Goal: Transaction & Acquisition: Subscribe to service/newsletter

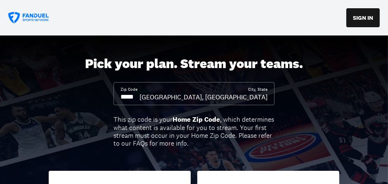
click at [139, 98] on input at bounding box center [129, 96] width 19 height 9
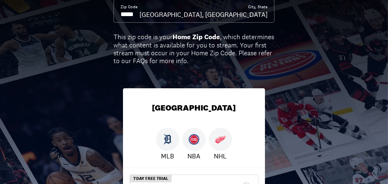
scroll to position [124, 0]
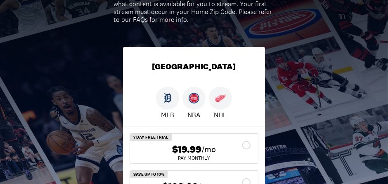
type input "*****"
click at [221, 97] on img at bounding box center [220, 98] width 11 height 11
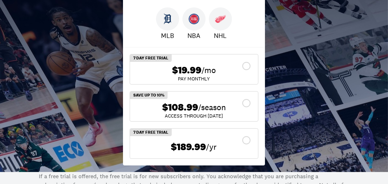
scroll to position [206, 0]
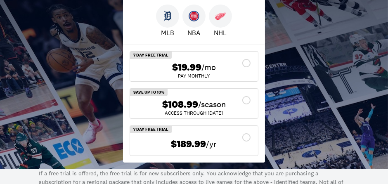
click at [247, 99] on div "$108.99 /season" at bounding box center [193, 105] width 115 height 12
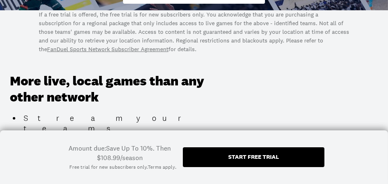
scroll to position [330, 0]
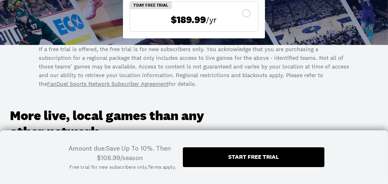
click at [104, 85] on link "FanDuel Sports Network Subscriber Agreement" at bounding box center [107, 83] width 121 height 7
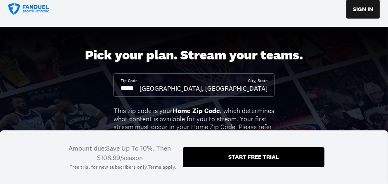
scroll to position [0, 0]
